Goal: Information Seeking & Learning: Check status

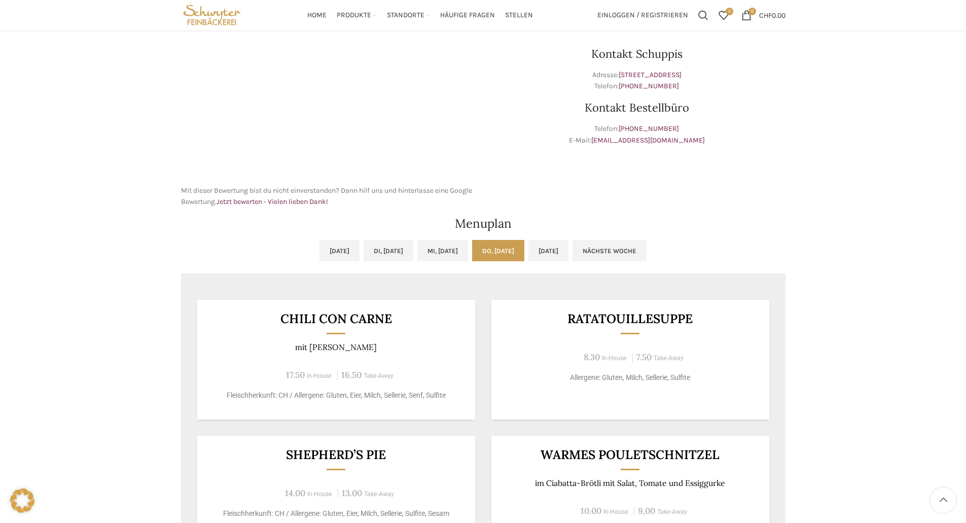
scroll to position [254, 0]
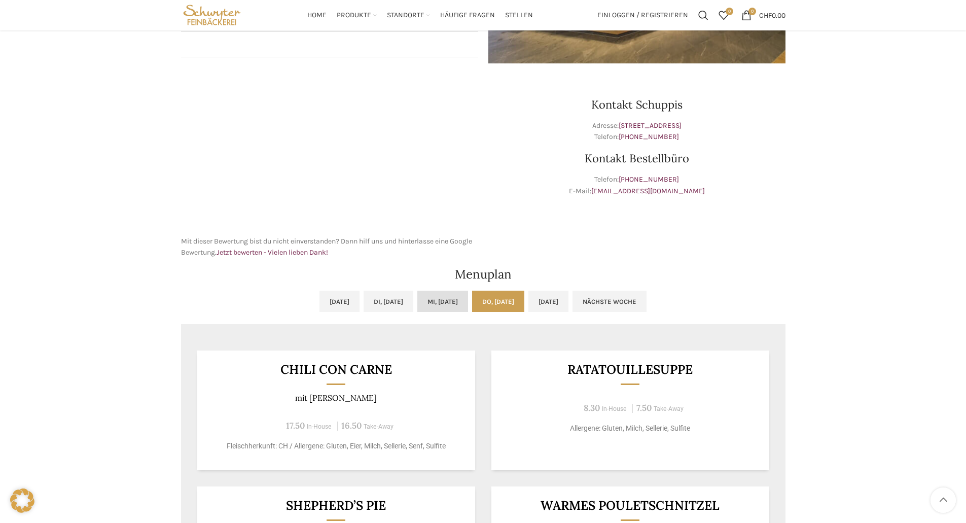
click at [431, 303] on link "Mi, [DATE]" at bounding box center [442, 301] width 51 height 21
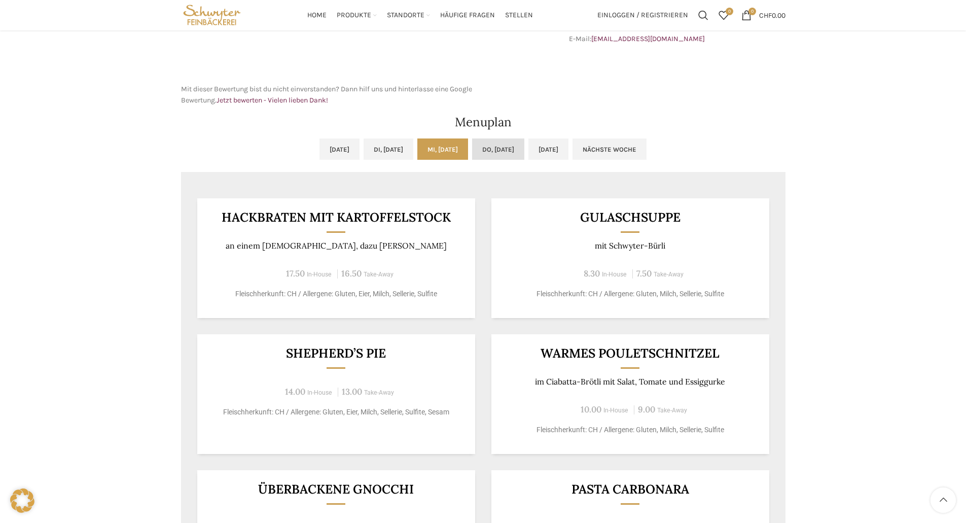
scroll to position [355, 0]
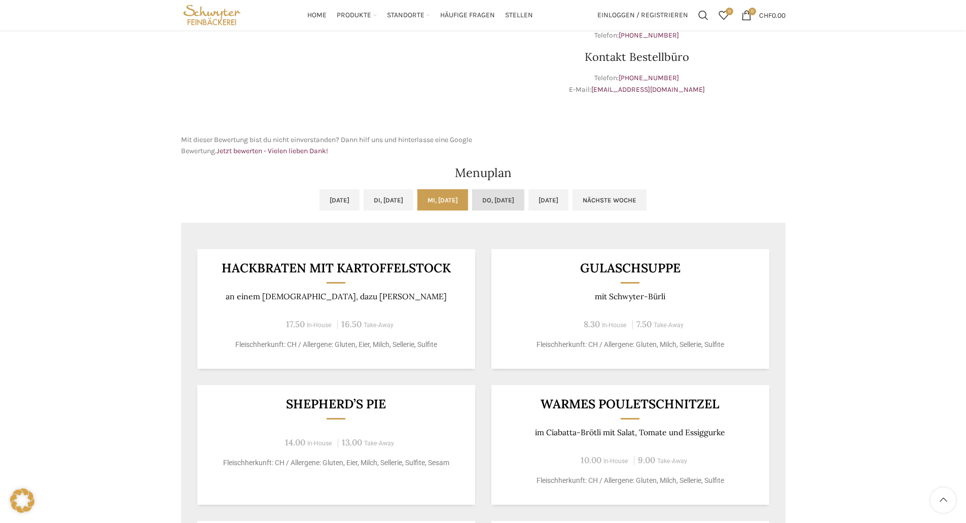
click at [525, 203] on link "Do, [DATE]" at bounding box center [498, 199] width 52 height 21
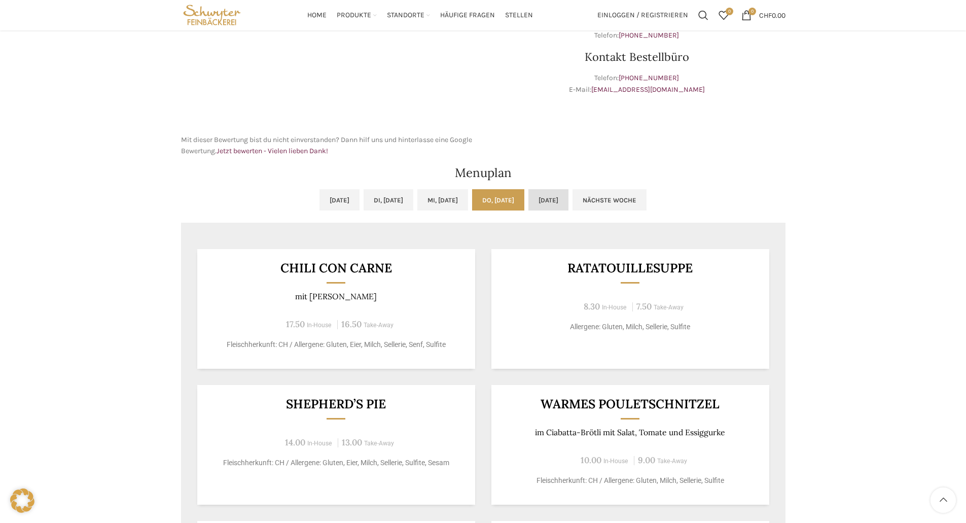
click at [564, 200] on link "[DATE]" at bounding box center [549, 199] width 40 height 21
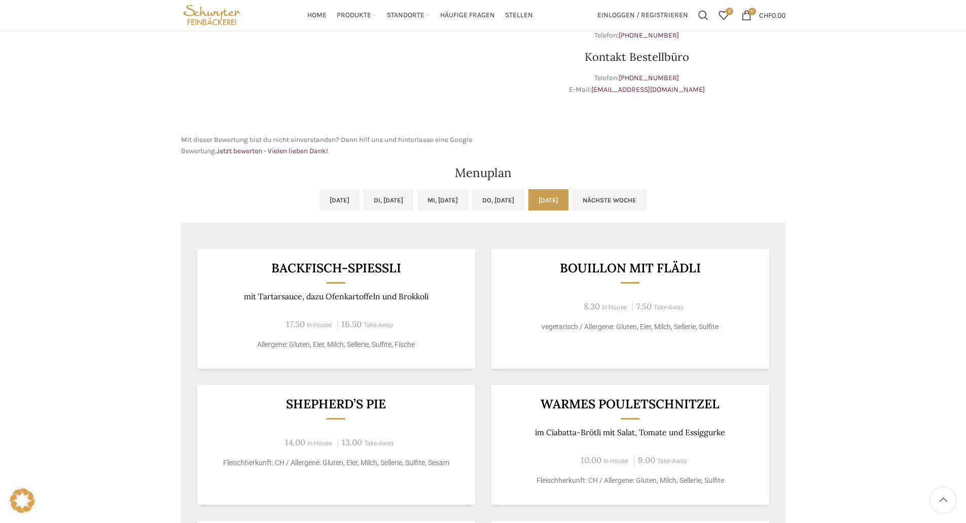
scroll to position [406, 0]
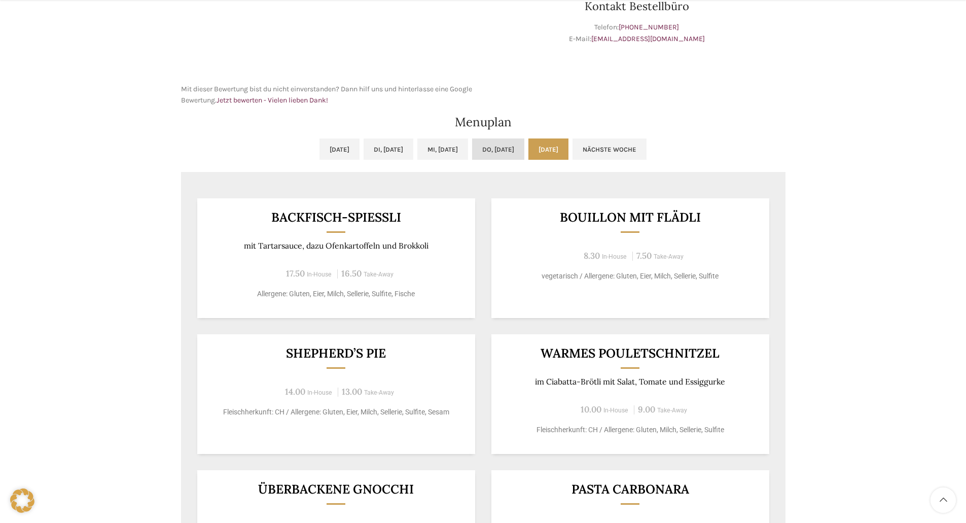
click at [525, 153] on link "Do, [DATE]" at bounding box center [498, 148] width 52 height 21
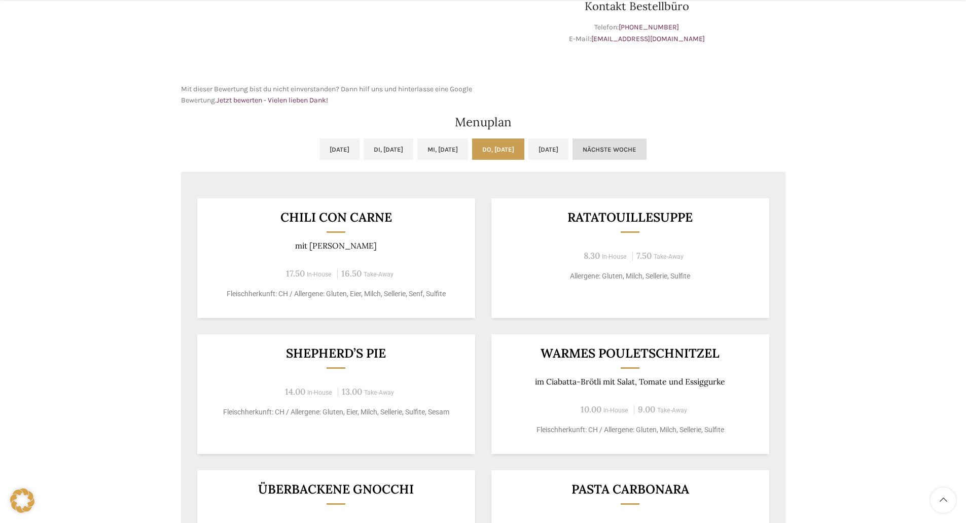
click at [641, 147] on link "Nächste Woche" at bounding box center [610, 148] width 74 height 21
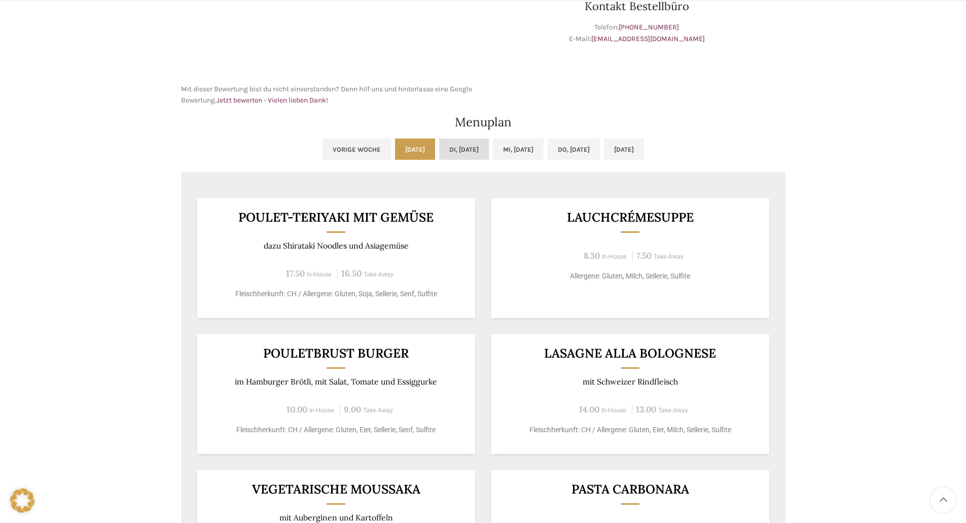
click at [448, 155] on link "Di, [DATE]" at bounding box center [464, 148] width 50 height 21
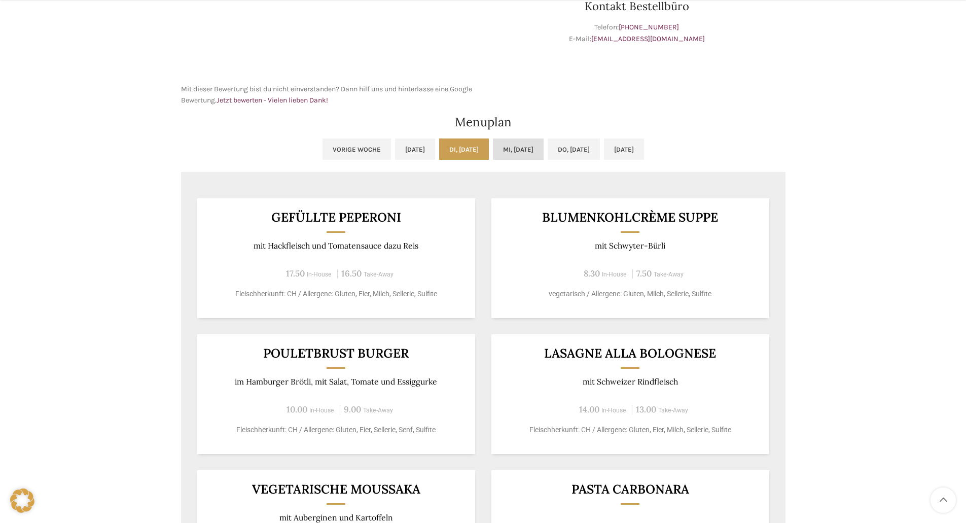
click at [521, 153] on link "Mi, [DATE]" at bounding box center [518, 148] width 51 height 21
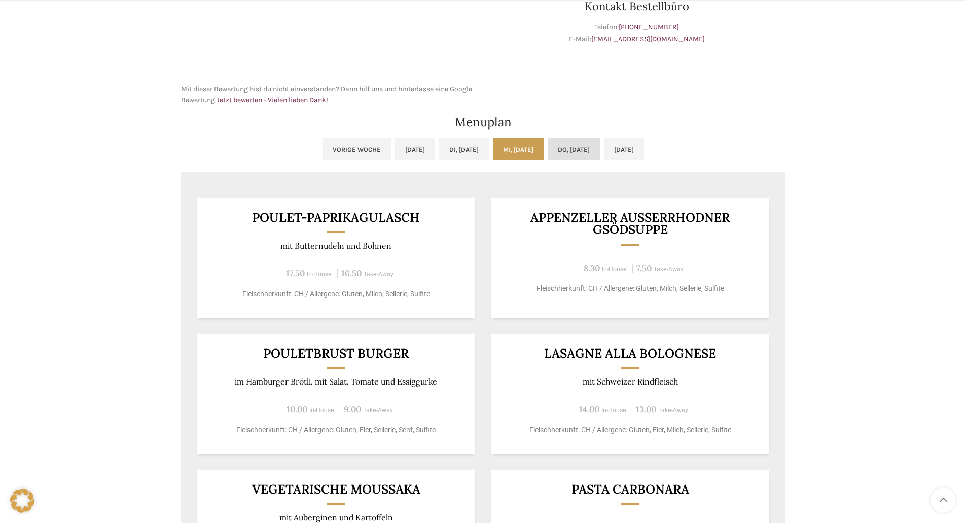
click at [578, 153] on link "Do, [DATE]" at bounding box center [574, 148] width 52 height 21
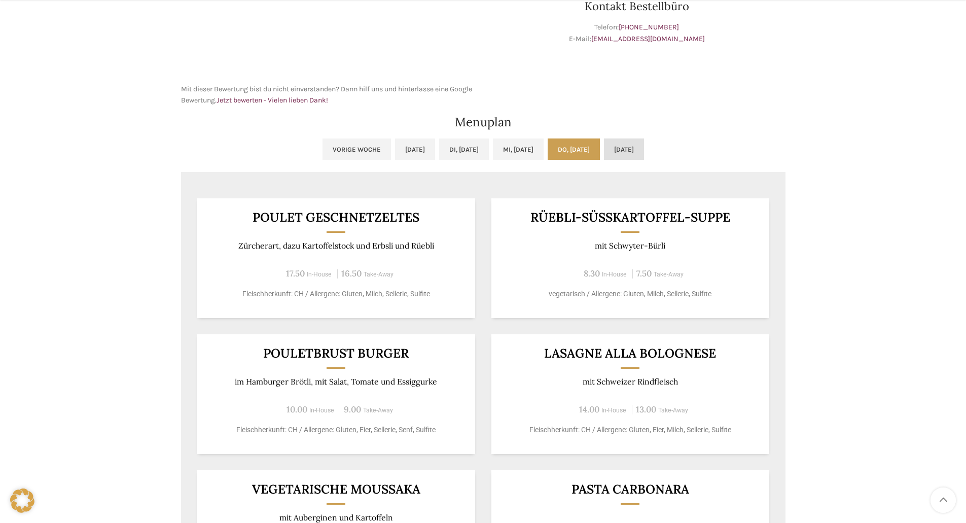
click at [644, 149] on link "[DATE]" at bounding box center [624, 148] width 40 height 21
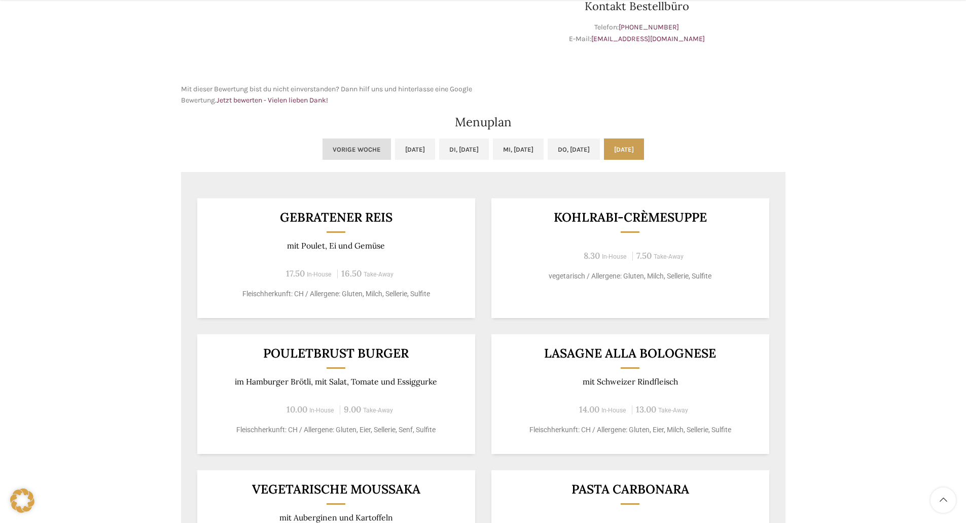
click at [323, 146] on link "Vorige Woche" at bounding box center [357, 148] width 68 height 21
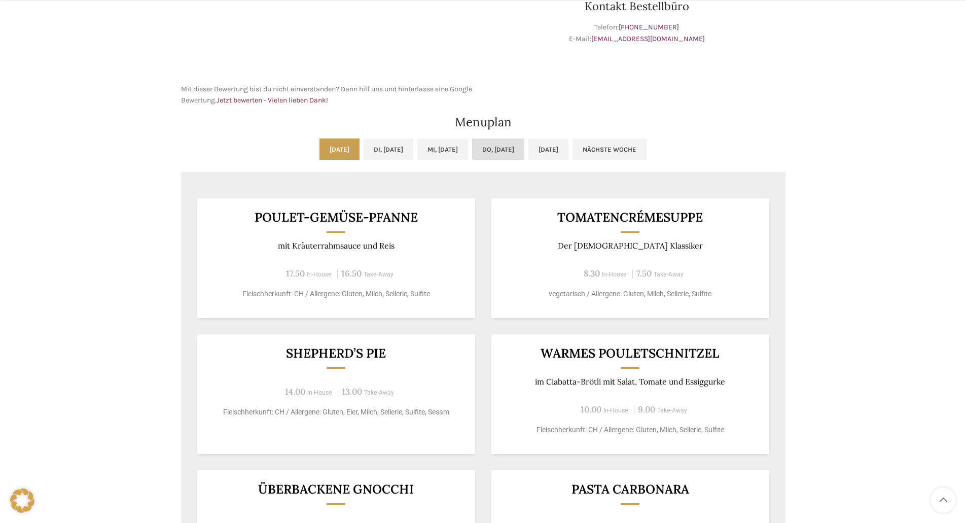
click at [519, 148] on link "Do, [DATE]" at bounding box center [498, 148] width 52 height 21
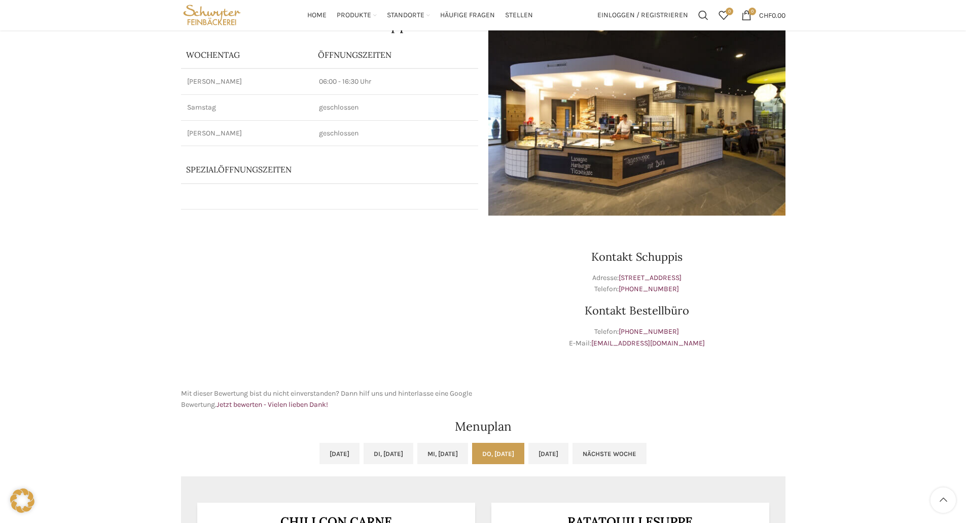
scroll to position [0, 0]
